Goal: Information Seeking & Learning: Learn about a topic

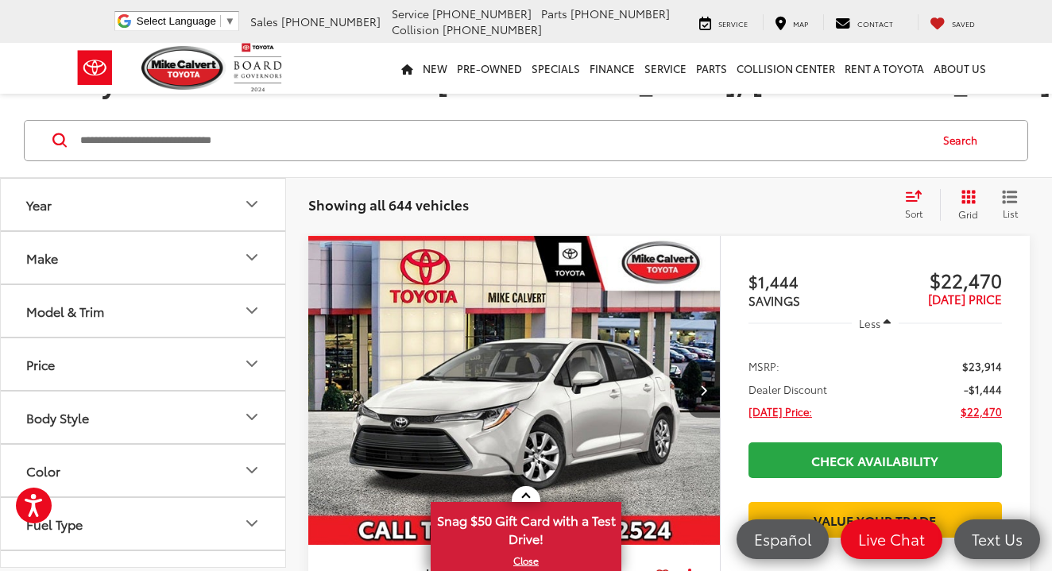
click at [250, 311] on icon "Model & Trim" at bounding box center [252, 310] width 10 height 5
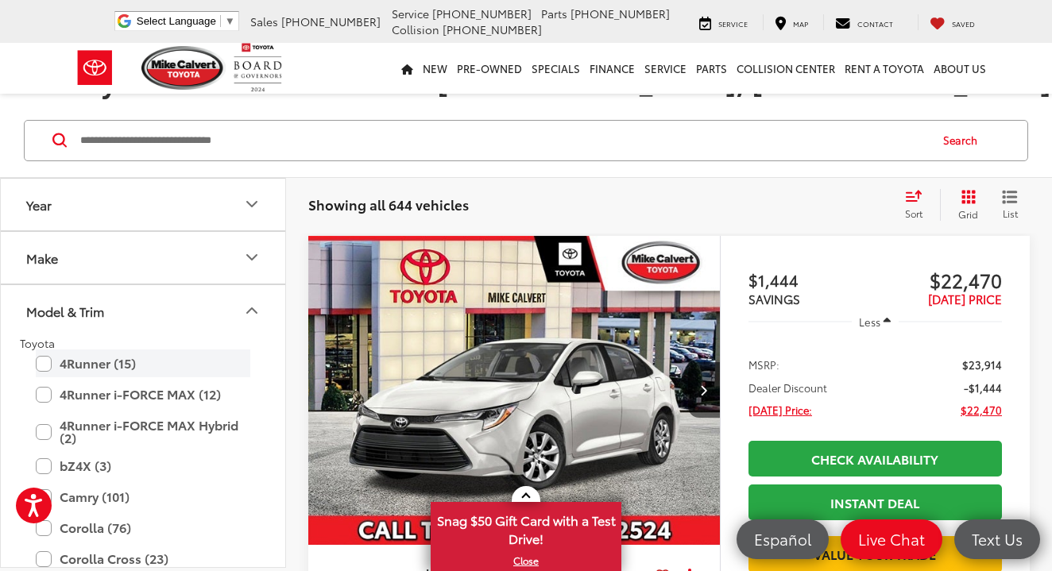
click at [45, 359] on label "4Runner (15)" at bounding box center [143, 363] width 214 height 28
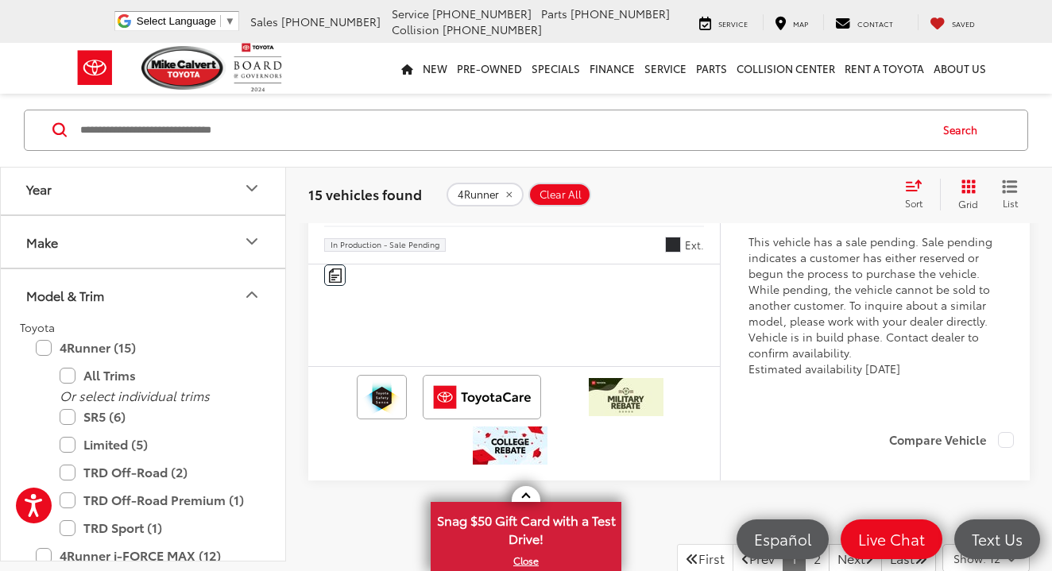
scroll to position [6868, 0]
